Goal: Find specific page/section: Find specific page/section

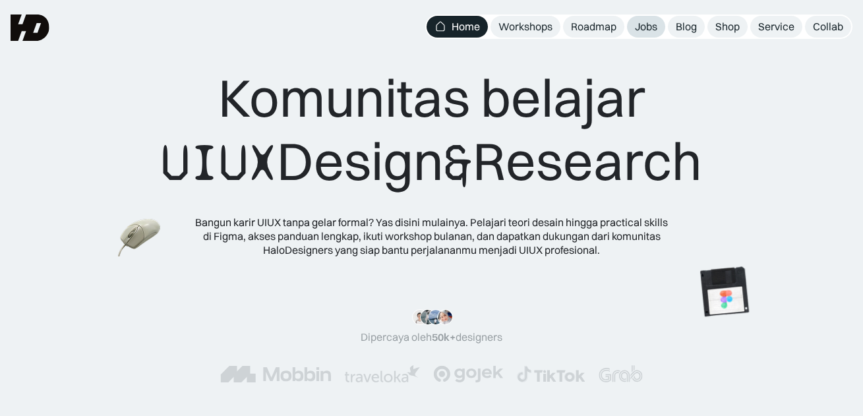
click at [631, 33] on link "Jobs" at bounding box center [646, 27] width 38 height 22
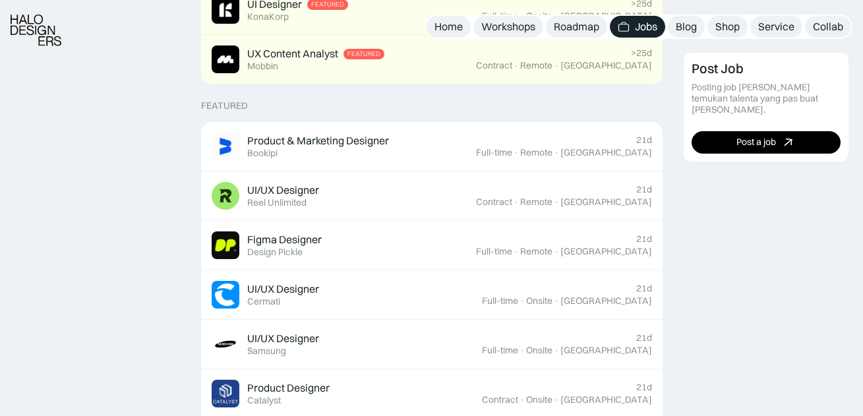
scroll to position [444, 0]
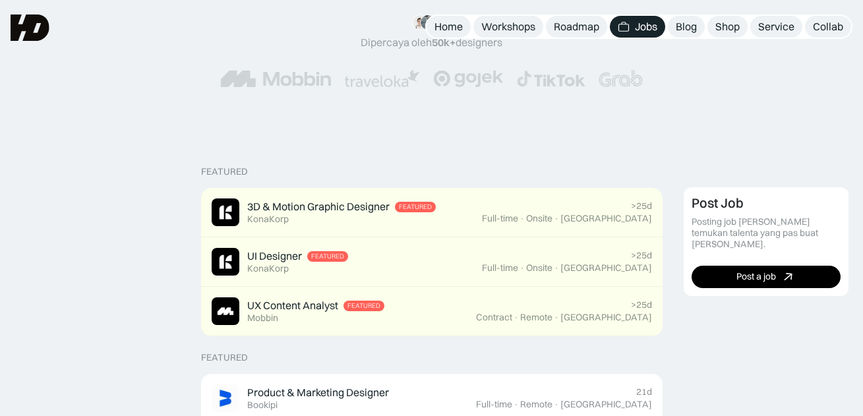
scroll to position [41, 0]
